Goal: Transaction & Acquisition: Download file/media

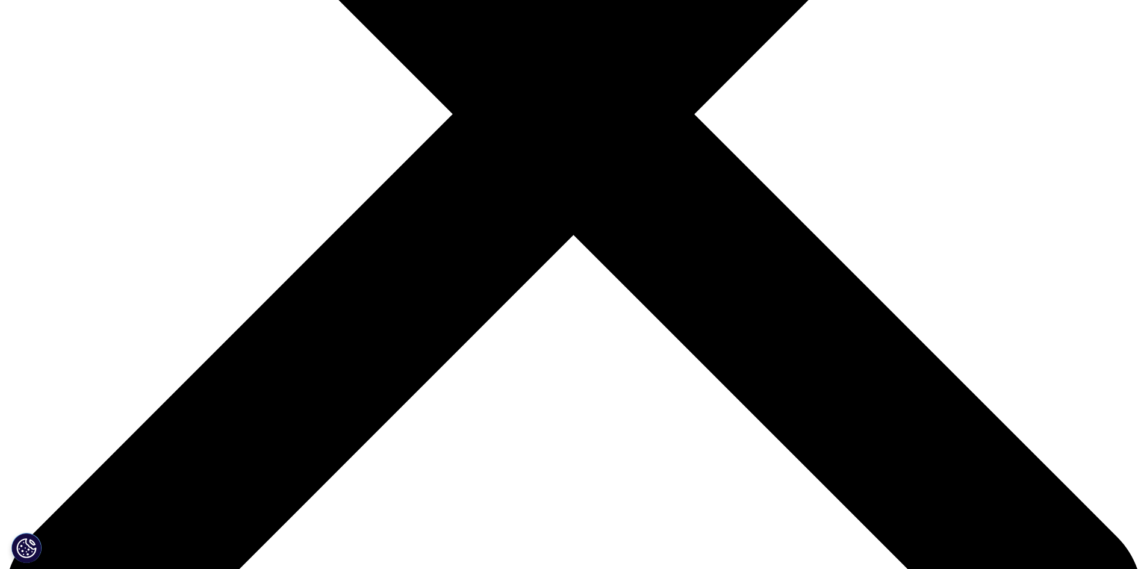
scroll to position [482, 0]
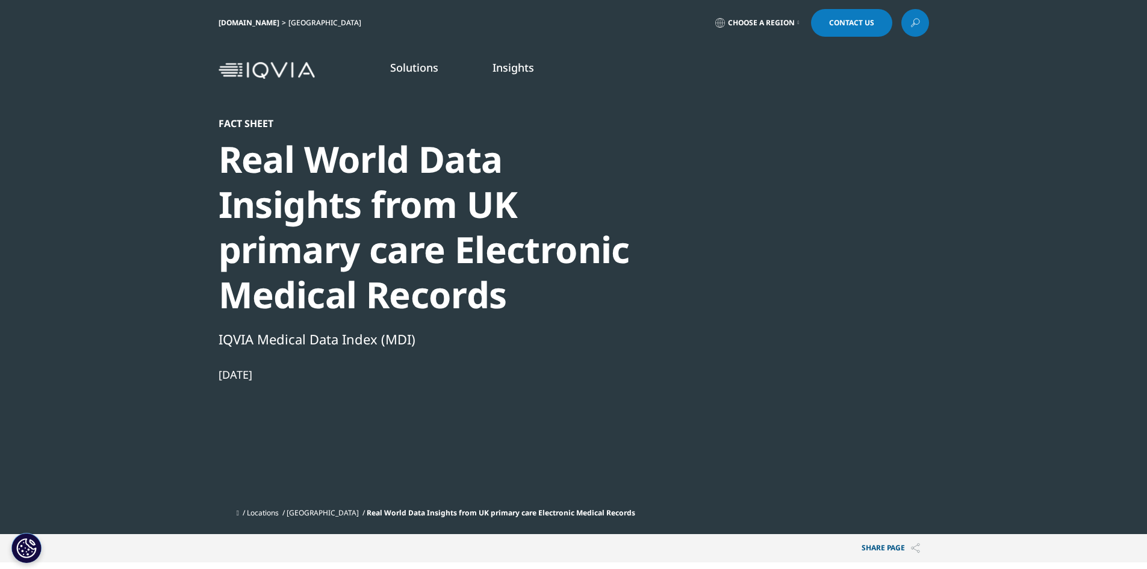
click at [764, 216] on div at bounding box center [813, 252] width 232 height 271
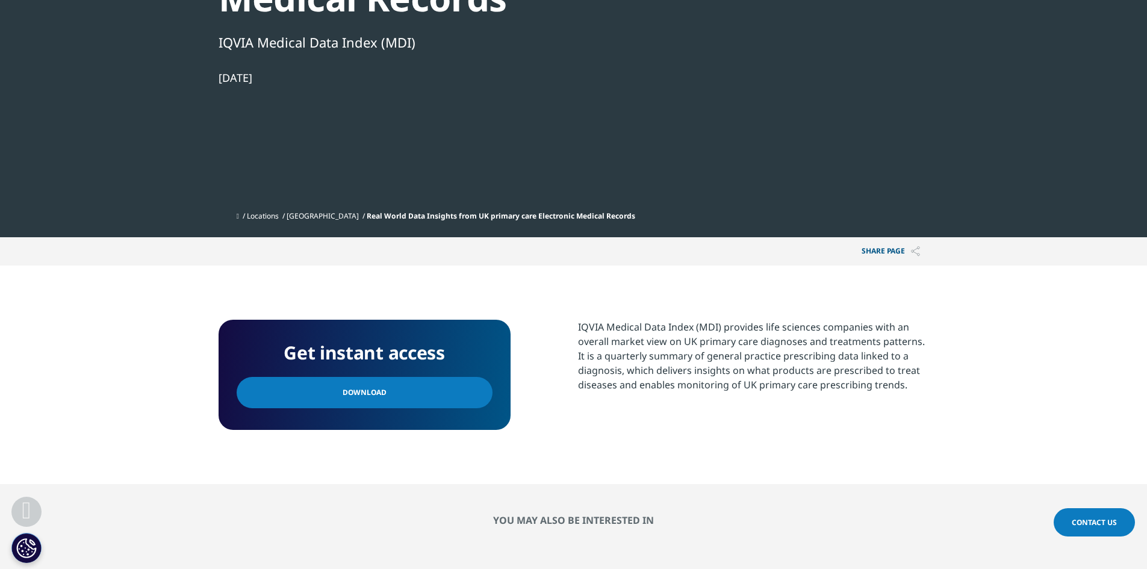
scroll to position [361, 0]
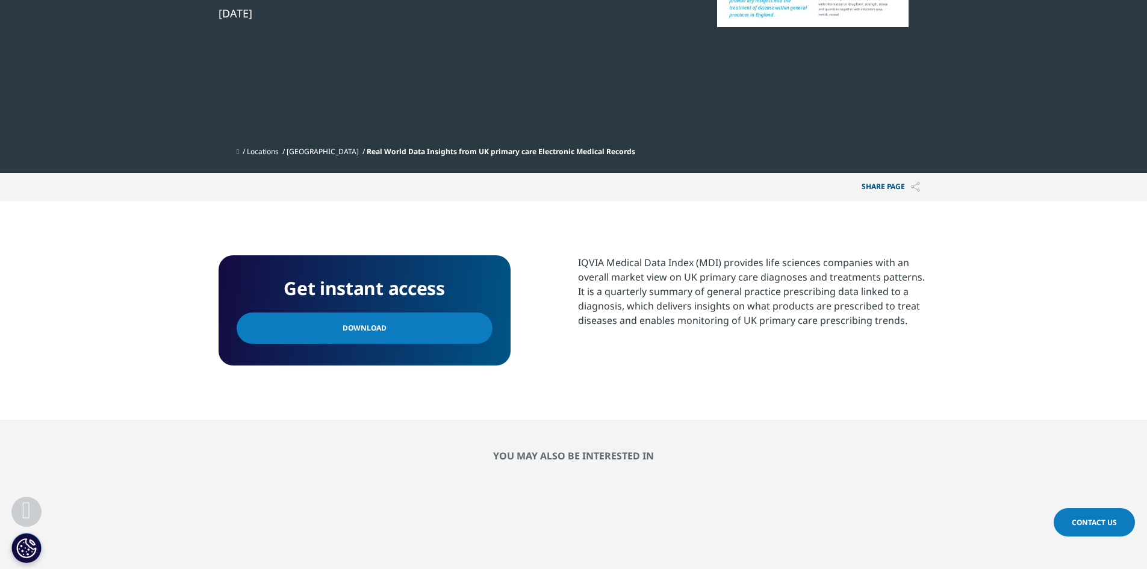
click at [322, 334] on link "Download" at bounding box center [365, 328] width 256 height 31
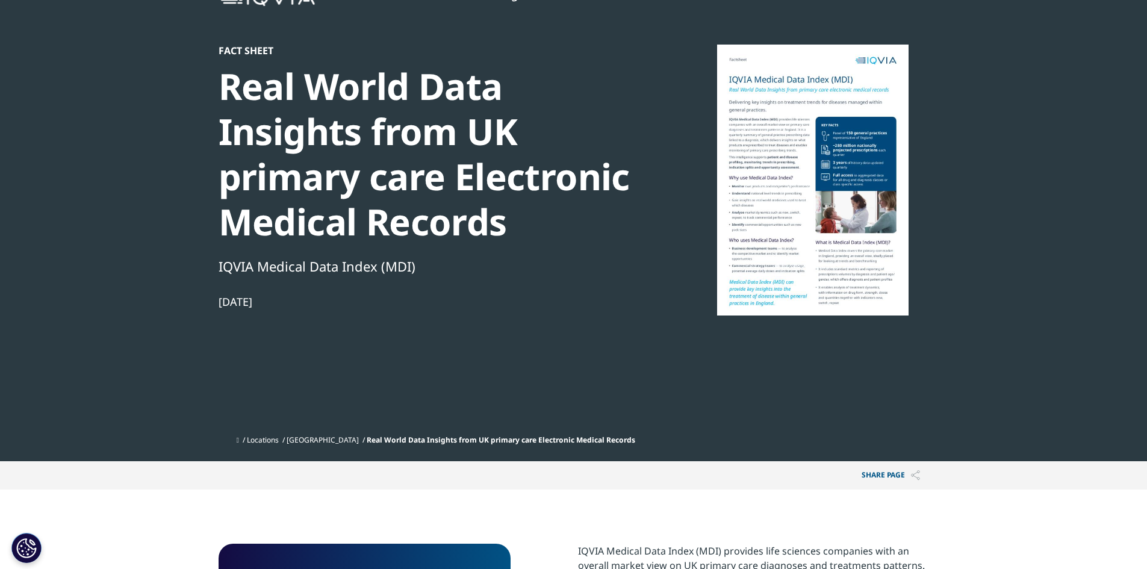
scroll to position [0, 0]
